Goal: Information Seeking & Learning: Find specific fact

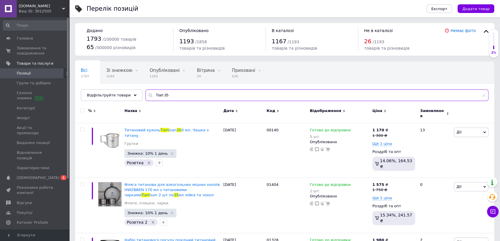
click at [168, 92] on input "Tiart 35" at bounding box center [317, 96] width 343 height 12
click at [168, 93] on input "Tiart 35" at bounding box center [317, 96] width 343 height 12
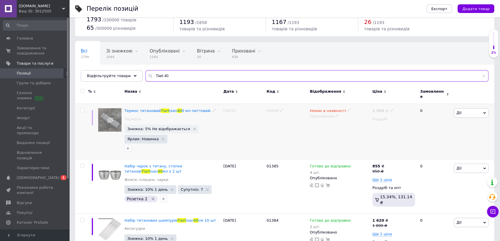
scroll to position [52, 0]
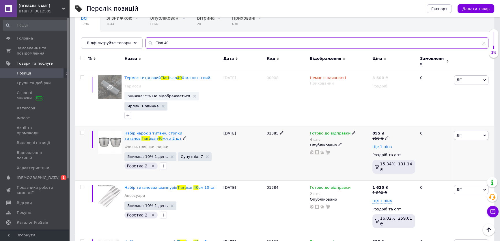
type input "Tiart 40"
click at [134, 131] on span "Набір чарок з титану, стопки титанові" at bounding box center [153, 136] width 58 height 10
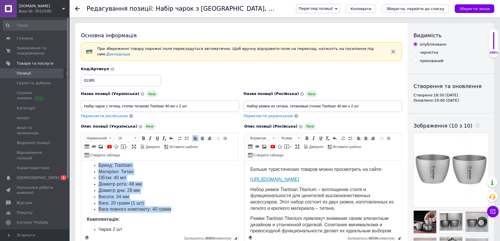
scroll to position [157, 0]
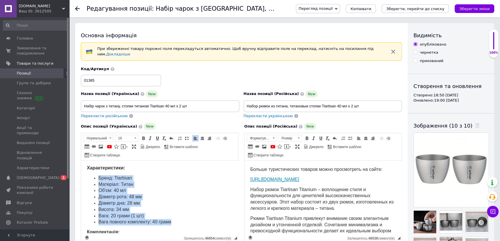
drag, startPoint x: 179, startPoint y: 207, endPoint x: 94, endPoint y: 192, distance: 87.2
click at [94, 192] on ul "Бренд: Tiartisan Матеріал: Титан Об'єм: 40 мл Діаметр рота: 48 мм Діаметр дна: …" at bounding box center [160, 200] width 146 height 50
copy ul "Бренд: Tiartisan Матеріал: Титан Об'єм: 40 мл Діаметр рота: 48 мм Діаметр дна: …"
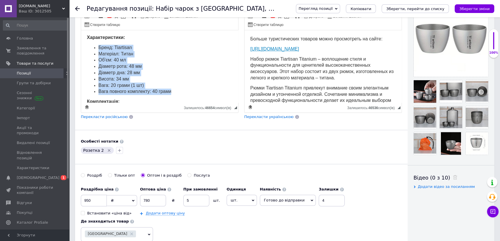
scroll to position [131, 0]
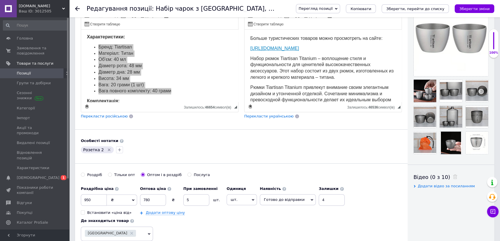
click at [317, 80] on p "Набор рюмок Tiartisan Titanium – воплощение стиля и функциональности для цените…" at bounding box center [323, 68] width 146 height 25
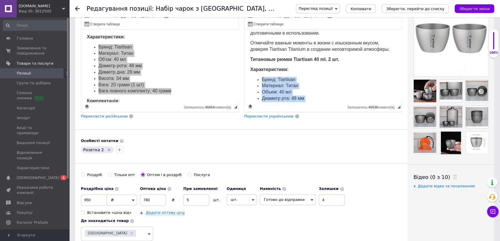
drag, startPoint x: 341, startPoint y: 70, endPoint x: 249, endPoint y: 79, distance: 92.7
click at [249, 79] on html "Больше туристических товаров можно просмотреть на сайте: [URL][DOMAIN_NAME] Наб…" at bounding box center [323, 178] width 157 height 559
copy ul "Бренд: Tiartisan Материал: Титан Объем: 40 мл Диаметр рта: 48 мм Диаметр дна: 2…"
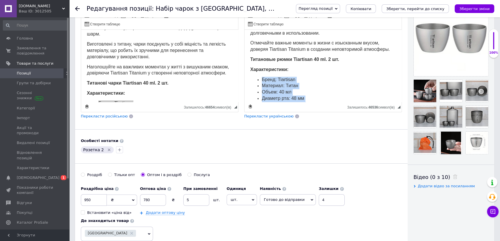
scroll to position [26, 0]
